Goal: Task Accomplishment & Management: Use online tool/utility

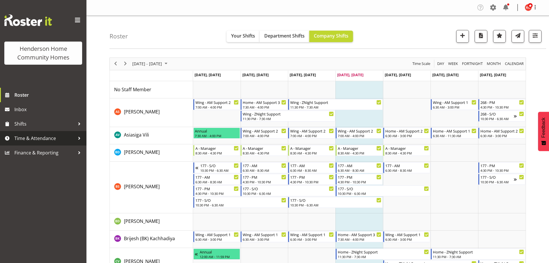
click at [31, 138] on span "Time & Attendance" at bounding box center [44, 138] width 61 height 9
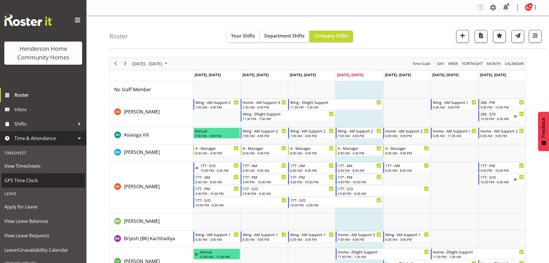
click at [14, 178] on span "GPS Time Clock" at bounding box center [43, 180] width 78 height 9
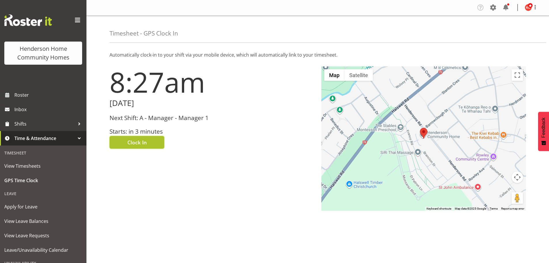
click at [127, 140] on span "Clock In" at bounding box center [136, 141] width 19 height 7
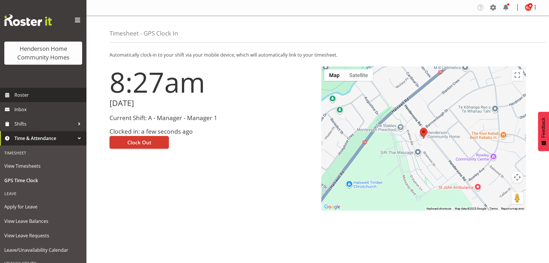
click at [20, 95] on span "Roster" at bounding box center [48, 94] width 69 height 9
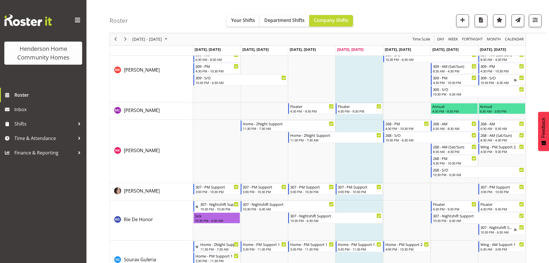
scroll to position [793, 0]
